Goal: Find specific page/section: Find specific page/section

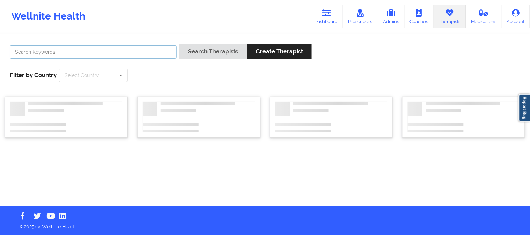
click at [137, 56] on input "text" at bounding box center [93, 51] width 167 height 13
paste input "Richard Morrow"
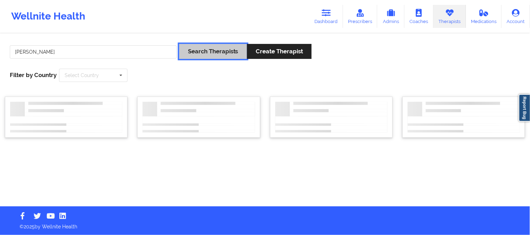
click at [191, 53] on button "Search Therapists" at bounding box center [213, 51] width 68 height 15
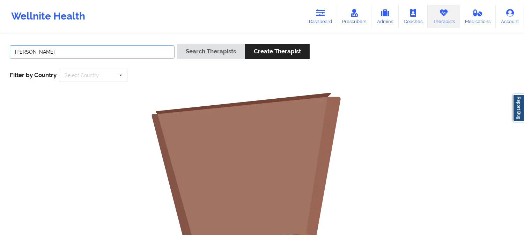
click at [143, 53] on input "Richard Morrow" at bounding box center [92, 51] width 165 height 13
click at [177, 44] on button "Search Therapists" at bounding box center [211, 51] width 68 height 15
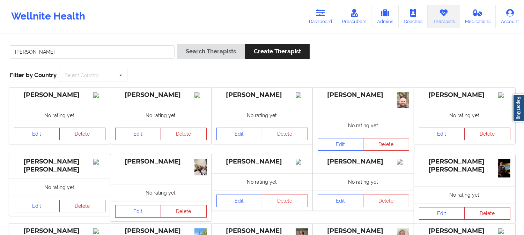
click at [446, 11] on icon at bounding box center [443, 13] width 9 height 8
click at [126, 53] on input "Richard" at bounding box center [92, 51] width 165 height 13
paste input "Leticia Williams"
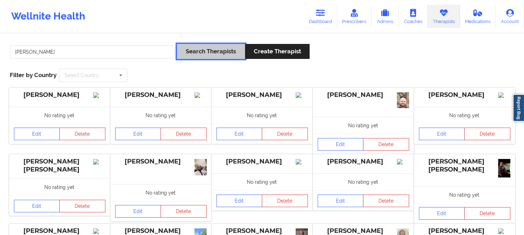
click at [200, 51] on button "Search Therapists" at bounding box center [211, 51] width 68 height 15
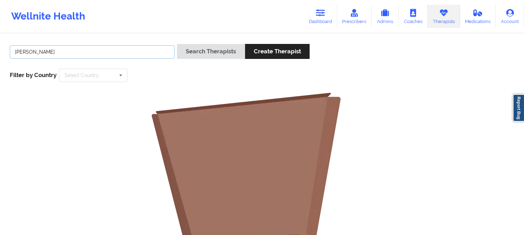
click at [108, 55] on input "Leticia Williams" at bounding box center [92, 51] width 165 height 13
click at [177, 44] on button "Search Therapists" at bounding box center [211, 51] width 68 height 15
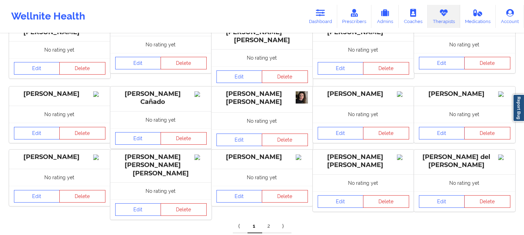
scroll to position [152, 0]
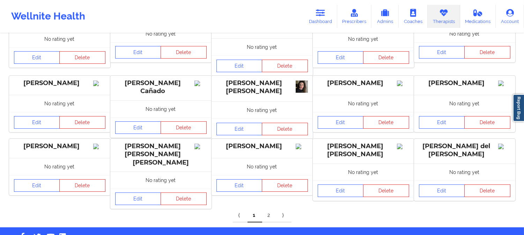
click at [267, 209] on link "2" at bounding box center [269, 216] width 15 height 14
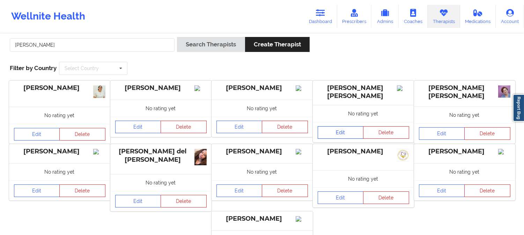
scroll to position [0, 0]
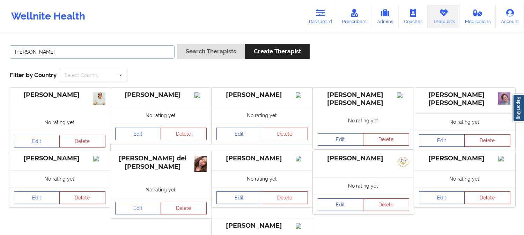
click at [123, 50] on input "Leticia" at bounding box center [92, 51] width 165 height 13
paste input "Shawndel"
type input "Shawndel"
click at [177, 44] on button "Search Therapists" at bounding box center [211, 51] width 68 height 15
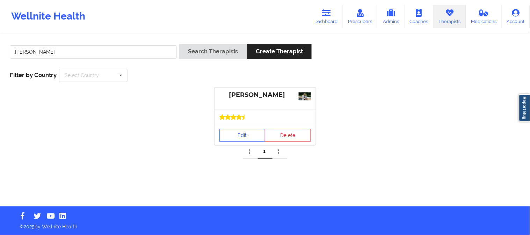
click at [244, 134] on link "Edit" at bounding box center [242, 135] width 46 height 13
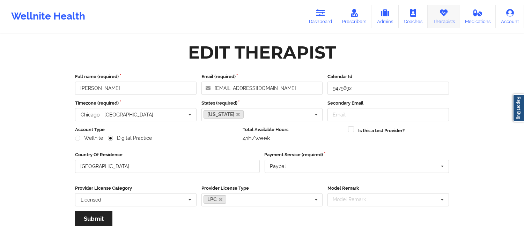
click at [437, 13] on link "Therapists" at bounding box center [444, 16] width 32 height 23
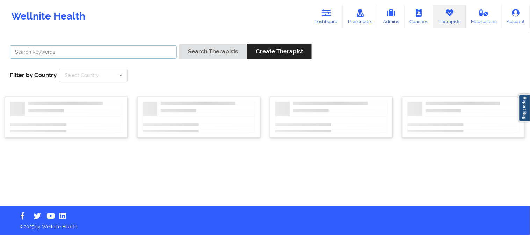
click at [149, 51] on input "text" at bounding box center [93, 51] width 167 height 13
paste input "Yanira Cortes"
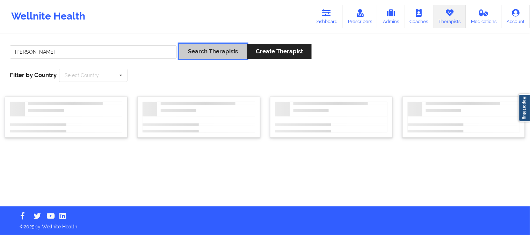
click at [193, 51] on button "Search Therapists" at bounding box center [213, 51] width 68 height 15
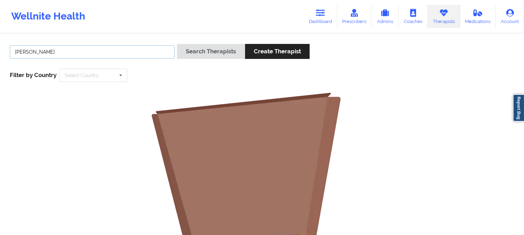
click at [141, 48] on input "Yanira Cortes" at bounding box center [92, 51] width 165 height 13
paste input "Shawndel Springer"
type input "Shawndel Springer"
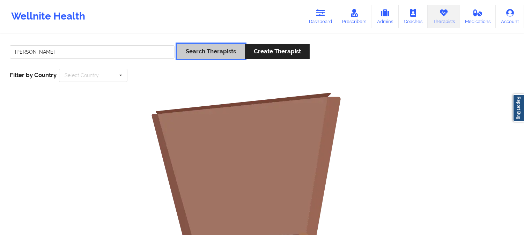
click at [200, 47] on button "Search Therapists" at bounding box center [211, 51] width 68 height 15
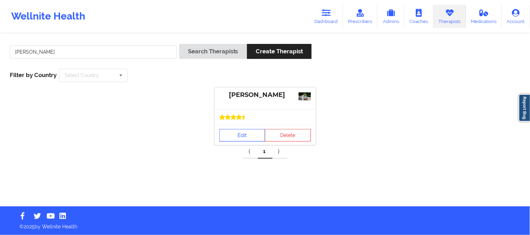
click at [252, 133] on link "Edit" at bounding box center [242, 135] width 46 height 13
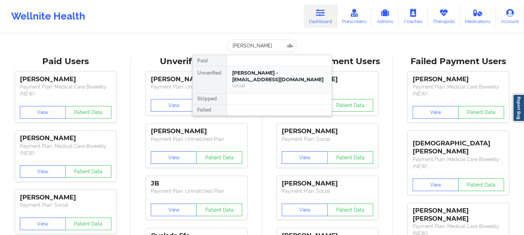
click at [263, 79] on div "[PERSON_NAME] - [EMAIL_ADDRESS][DOMAIN_NAME]" at bounding box center [280, 76] width 94 height 13
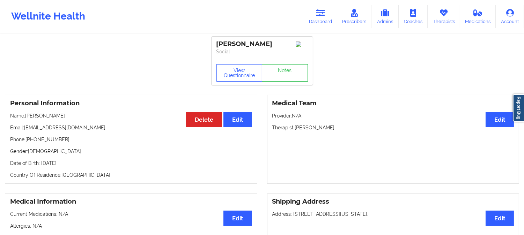
drag, startPoint x: 72, startPoint y: 119, endPoint x: 32, endPoint y: 116, distance: 40.3
click at [32, 116] on p "Name: [PERSON_NAME]" at bounding box center [131, 115] width 242 height 7
drag, startPoint x: 90, startPoint y: 129, endPoint x: 25, endPoint y: 128, distance: 64.3
click at [25, 128] on p "Email: [EMAIL_ADDRESS][DOMAIN_NAME]" at bounding box center [131, 127] width 242 height 7
copy p "[EMAIL_ADDRESS][DOMAIN_NAME]"
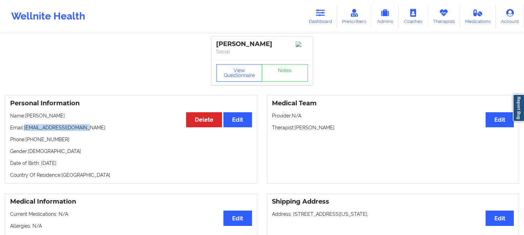
copy p "[EMAIL_ADDRESS][DOMAIN_NAME]"
click at [319, 14] on icon at bounding box center [320, 13] width 9 height 8
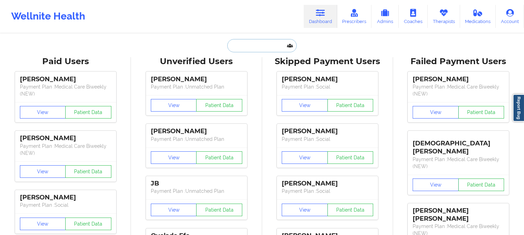
click at [267, 49] on input "text" at bounding box center [261, 45] width 69 height 13
paste input "[EMAIL_ADDRESS][DOMAIN_NAME]"
type input "[EMAIL_ADDRESS][DOMAIN_NAME]"
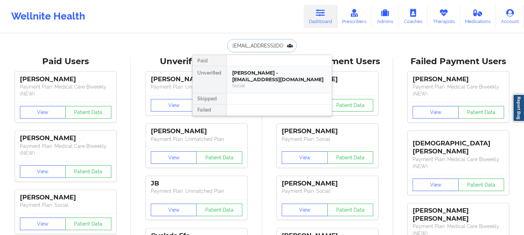
click at [265, 79] on div "[PERSON_NAME] - [EMAIL_ADDRESS][DOMAIN_NAME]" at bounding box center [280, 76] width 94 height 13
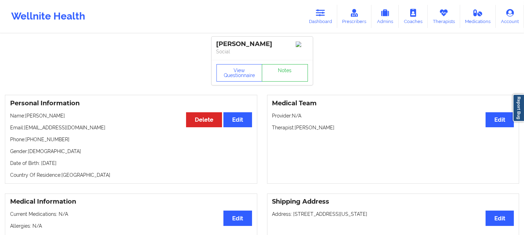
drag, startPoint x: 63, startPoint y: 119, endPoint x: 27, endPoint y: 117, distance: 36.0
click at [27, 117] on p "Name: [PERSON_NAME]" at bounding box center [131, 115] width 242 height 7
copy p "[PERSON_NAME]"
click at [34, 116] on p "Name: [PERSON_NAME]" at bounding box center [131, 115] width 242 height 7
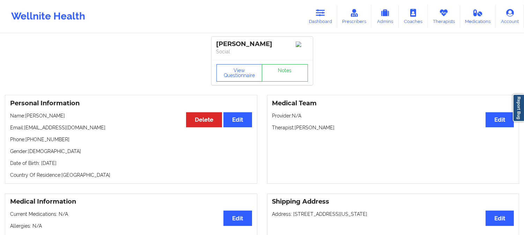
click at [67, 123] on div "Personal Information Edit Delete Name: [PERSON_NAME] Email: [EMAIL_ADDRESS][DOM…" at bounding box center [131, 139] width 252 height 89
drag, startPoint x: 63, startPoint y: 119, endPoint x: 26, endPoint y: 119, distance: 36.7
click at [26, 119] on p "Name: [PERSON_NAME]" at bounding box center [131, 115] width 242 height 7
copy p "[PERSON_NAME]"
click at [323, 9] on icon at bounding box center [320, 13] width 9 height 8
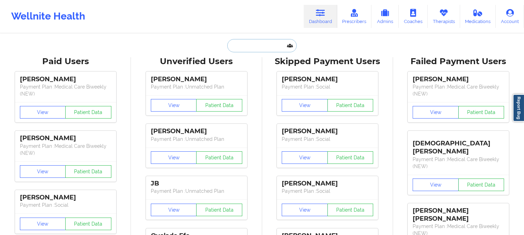
click at [264, 46] on input "text" at bounding box center [261, 45] width 69 height 13
paste input "[PERSON_NAME]"
type input "[PERSON_NAME]"
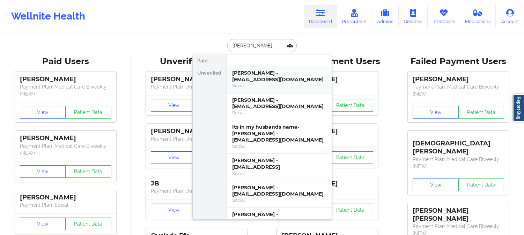
click at [275, 80] on div "[PERSON_NAME] - [EMAIL_ADDRESS][DOMAIN_NAME]" at bounding box center [280, 76] width 94 height 13
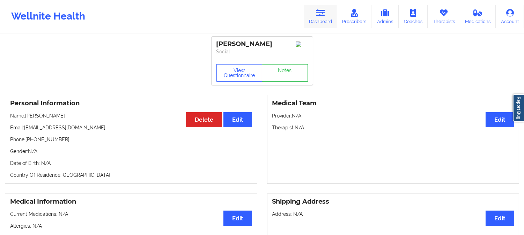
click at [318, 15] on icon at bounding box center [320, 13] width 9 height 8
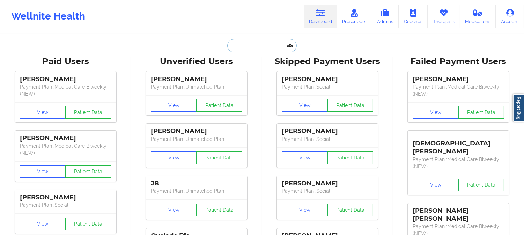
click at [272, 46] on input "text" at bounding box center [261, 45] width 69 height 13
paste input "[PERSON_NAME]"
type input "[PERSON_NAME]"
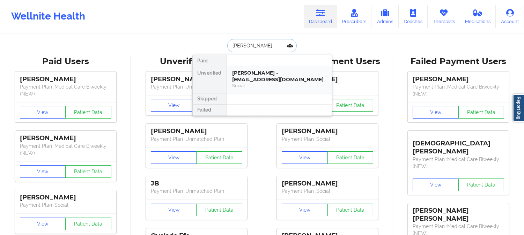
click at [265, 78] on div "[PERSON_NAME] - [EMAIL_ADDRESS][DOMAIN_NAME]" at bounding box center [280, 76] width 94 height 13
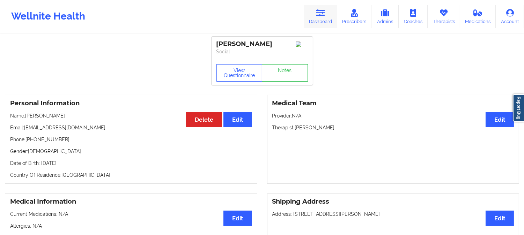
click at [320, 14] on icon at bounding box center [320, 13] width 9 height 8
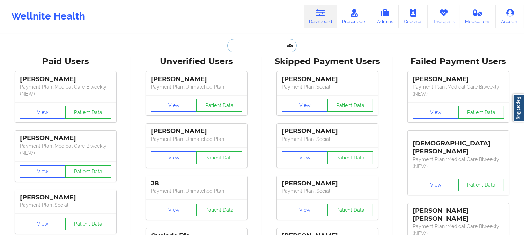
click at [266, 46] on input "text" at bounding box center [261, 45] width 69 height 13
click at [265, 45] on input "text" at bounding box center [261, 45] width 69 height 13
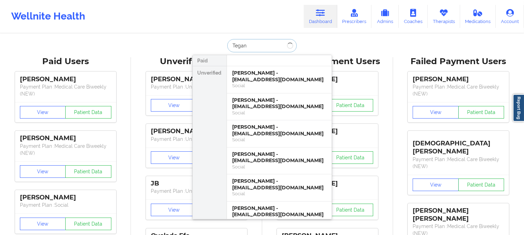
type input "Tegan"
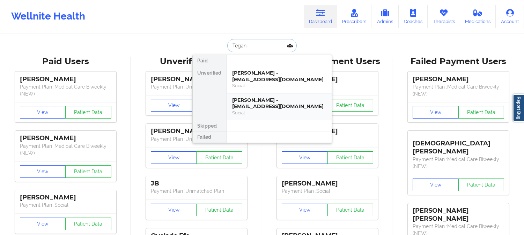
click at [259, 110] on div "Social" at bounding box center [280, 113] width 94 height 6
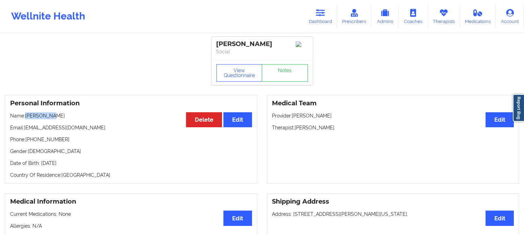
drag, startPoint x: 57, startPoint y: 119, endPoint x: 26, endPoint y: 120, distance: 31.1
click at [26, 119] on p "Name: [PERSON_NAME]" at bounding box center [131, 115] width 242 height 7
copy p "[PERSON_NAME]"
click at [317, 19] on link "Dashboard" at bounding box center [321, 16] width 34 height 23
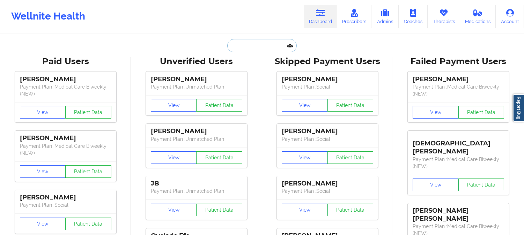
click at [260, 46] on input "text" at bounding box center [261, 45] width 69 height 13
paste input "[PERSON_NAME] [PERSON_NAME]"
type input "[PERSON_NAME] [PERSON_NAME]"
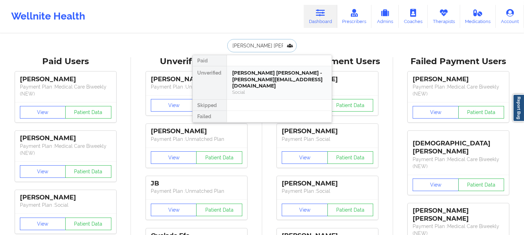
click at [257, 80] on div "[PERSON_NAME] [PERSON_NAME] - [PERSON_NAME][EMAIL_ADDRESS][DOMAIN_NAME]" at bounding box center [280, 80] width 94 height 20
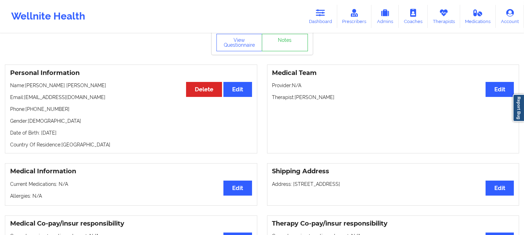
scroll to position [39, 0]
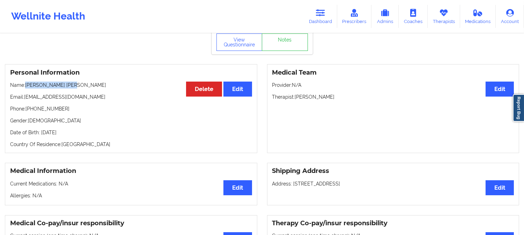
drag, startPoint x: 71, startPoint y: 80, endPoint x: 25, endPoint y: 79, distance: 45.4
click at [25, 82] on p "Name: [PERSON_NAME] [PERSON_NAME]" at bounding box center [131, 85] width 242 height 7
copy p "[PERSON_NAME] [PERSON_NAME]"
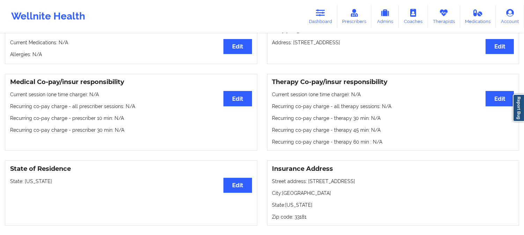
scroll to position [194, 0]
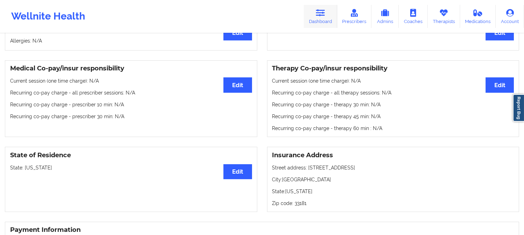
click at [323, 10] on icon at bounding box center [320, 13] width 9 height 8
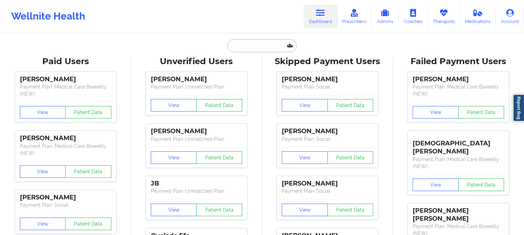
click at [256, 48] on input "text" at bounding box center [261, 45] width 69 height 13
paste input "[PERSON_NAME]"
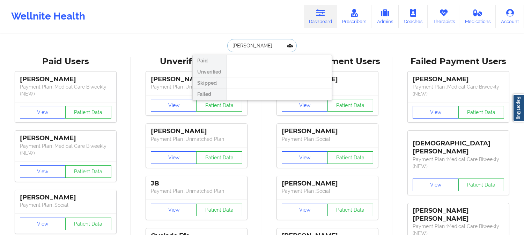
type input "[PERSON_NAME]"
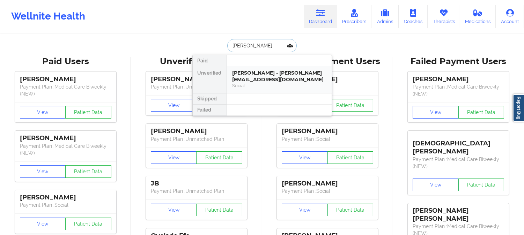
click at [269, 81] on div "[PERSON_NAME] - [PERSON_NAME][EMAIL_ADDRESS][DOMAIN_NAME]" at bounding box center [280, 76] width 94 height 13
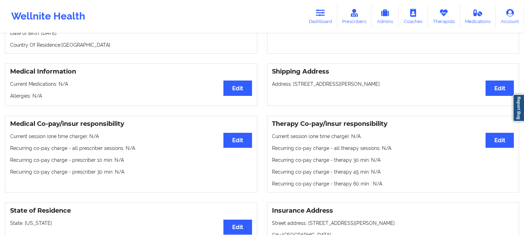
scroll to position [155, 0]
